Goal: Entertainment & Leisure: Consume media (video, audio)

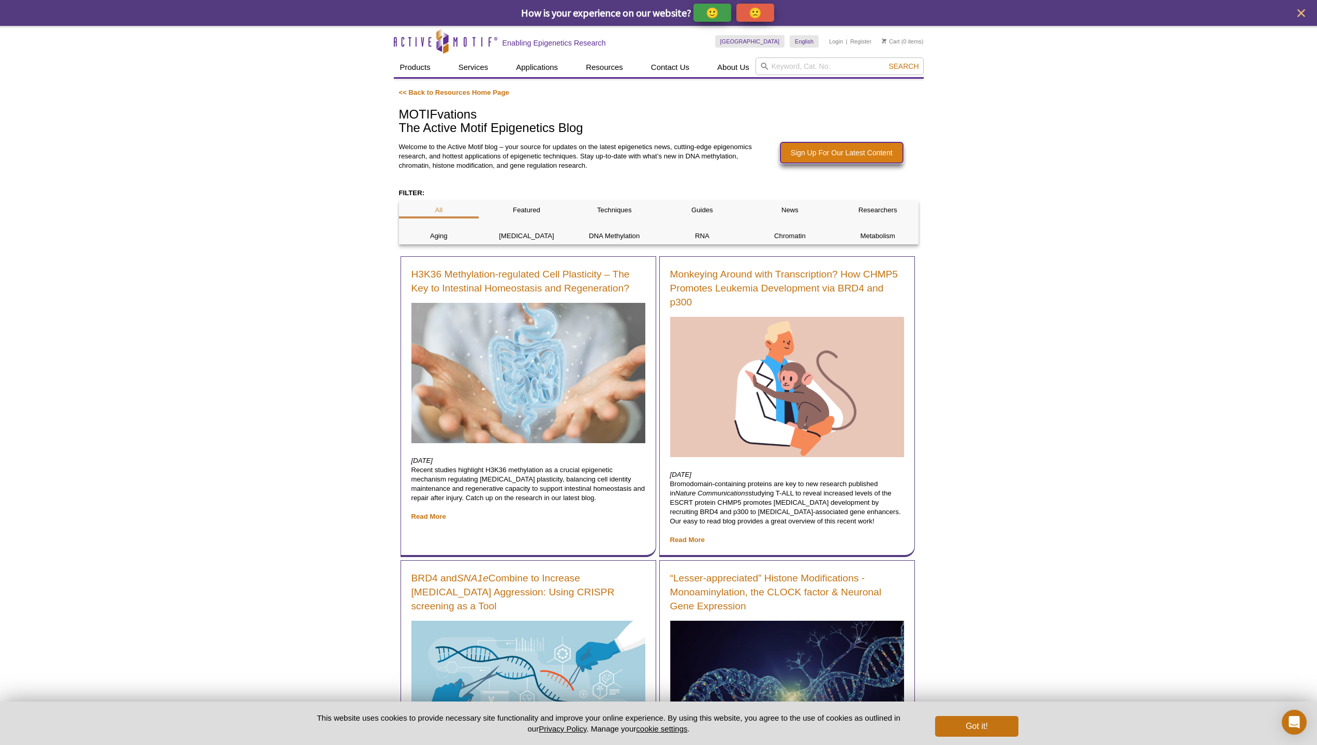
click at [846, 159] on link "Sign Up For Our Latest Content" at bounding box center [841, 152] width 123 height 21
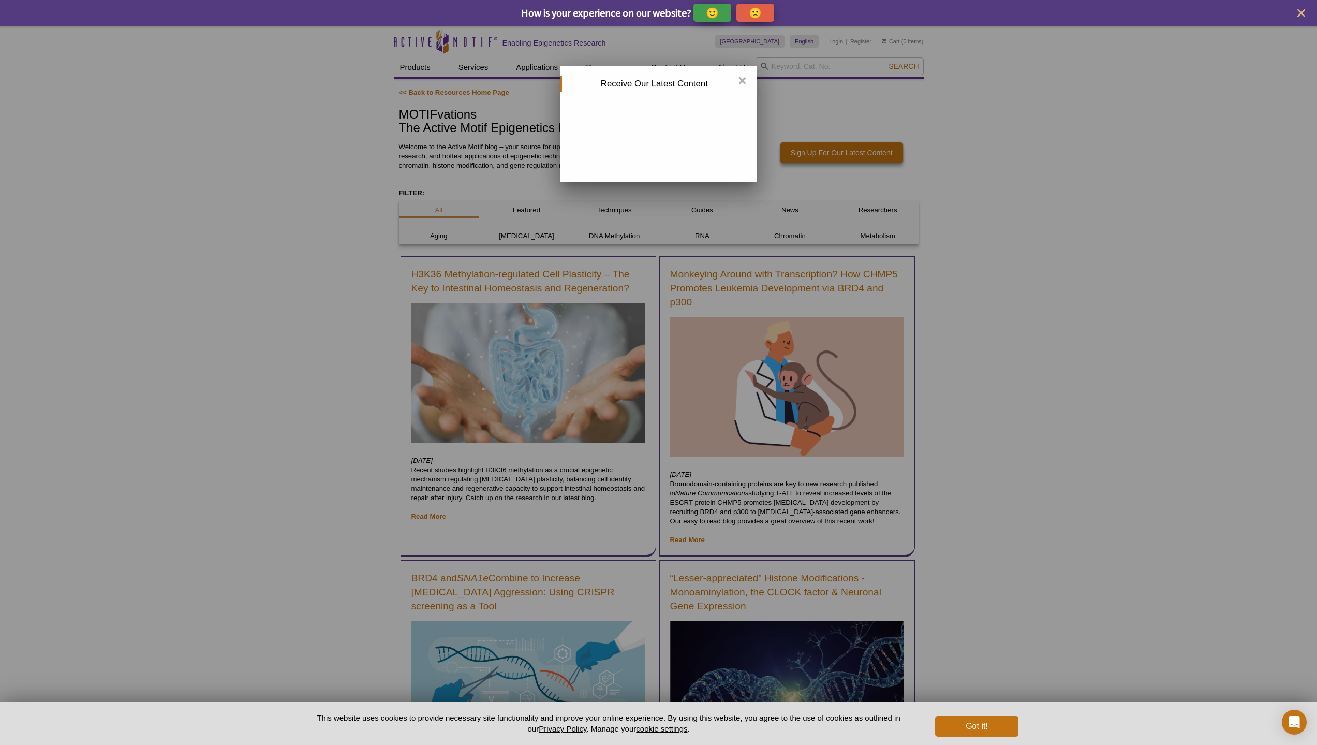
click at [747, 75] on div "× Receive Our Latest Content" at bounding box center [658, 124] width 197 height 116
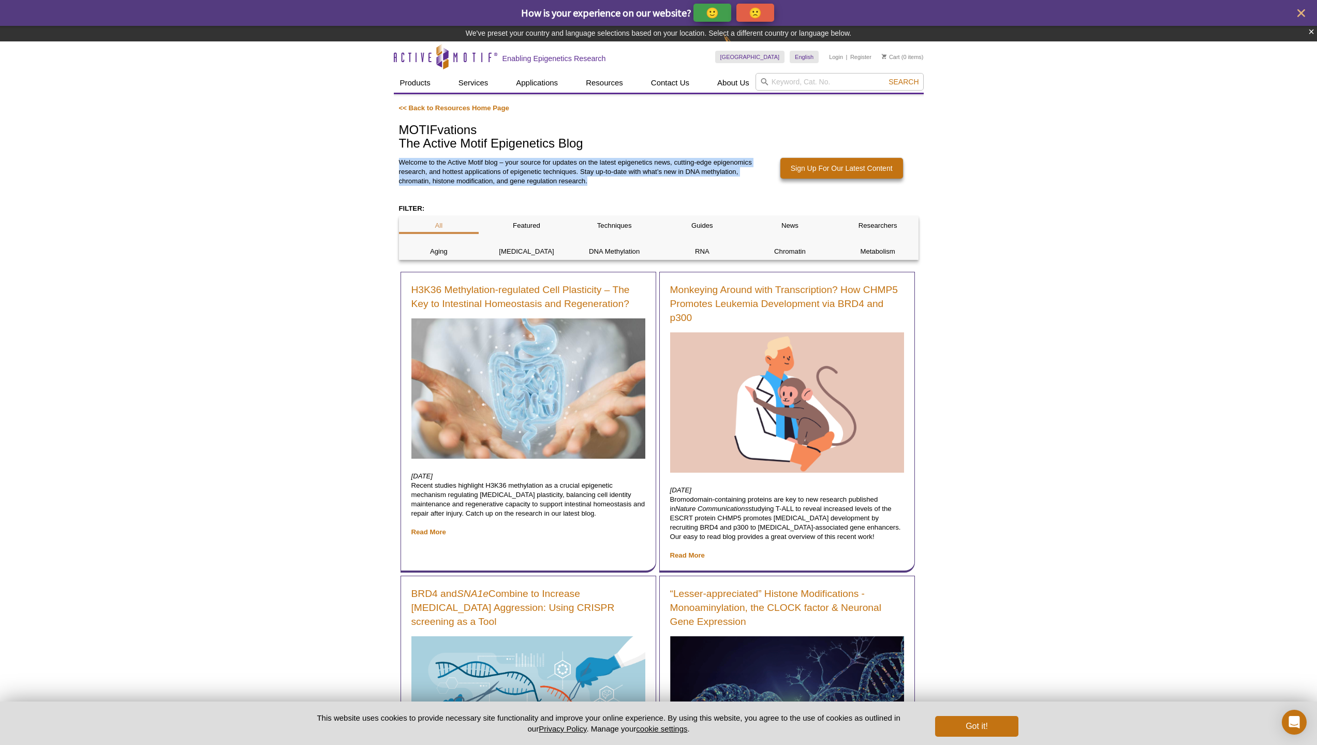
drag, startPoint x: 398, startPoint y: 153, endPoint x: 617, endPoint y: 188, distance: 221.8
copy p "Welcome to the Active Motif blog – your source for updates on the latest epigen…"
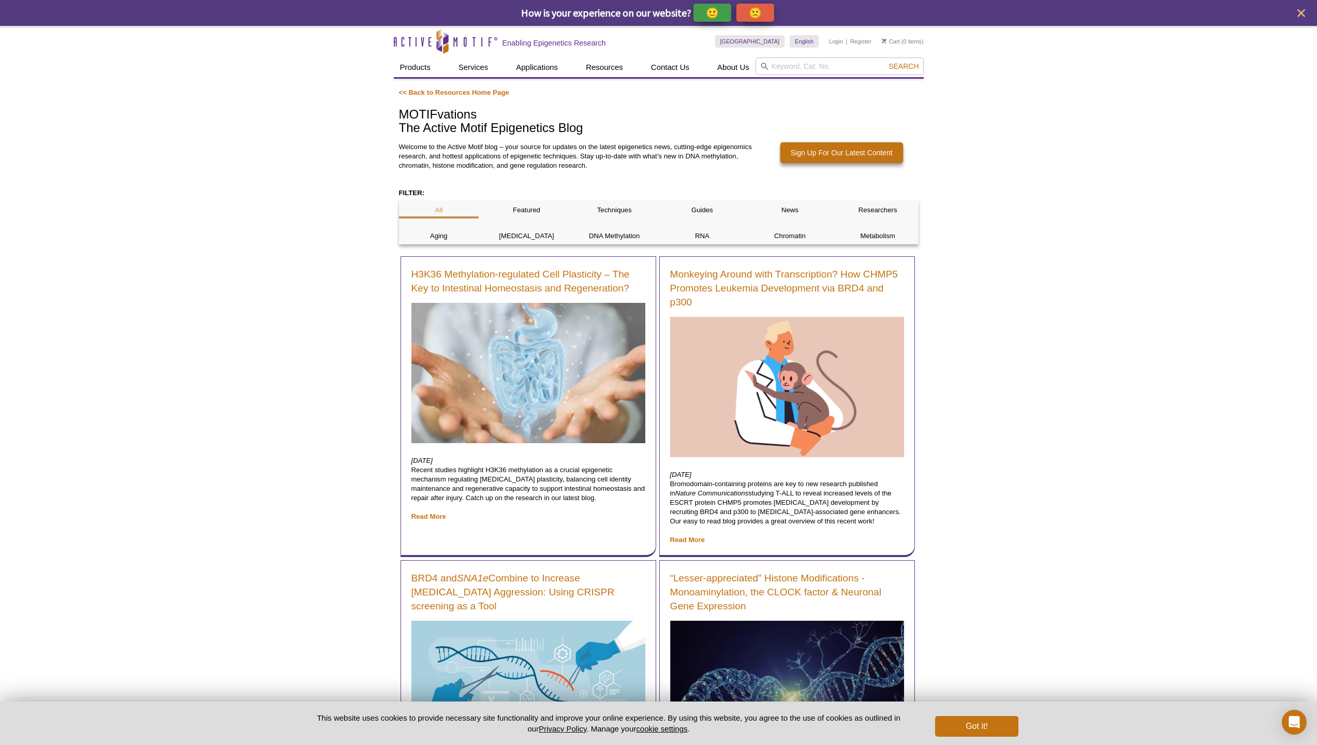
drag, startPoint x: 287, startPoint y: 41, endPoint x: 282, endPoint y: 35, distance: 8.8
